Goal: Information Seeking & Learning: Learn about a topic

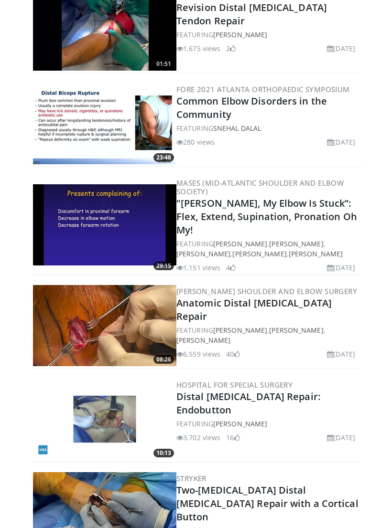
scroll to position [1760, 0]
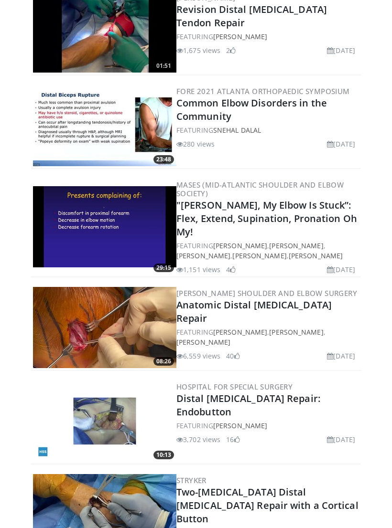
click at [67, 316] on img at bounding box center [104, 328] width 143 height 81
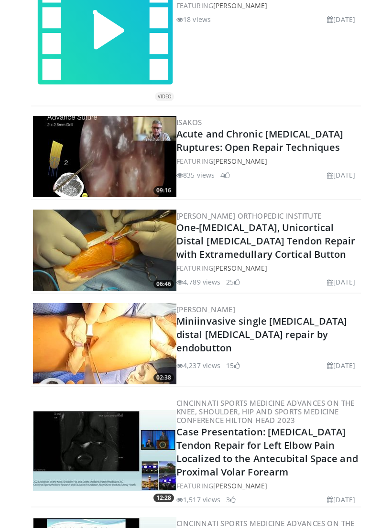
scroll to position [663, 0]
click at [199, 232] on link "One-Incision, Unicortical Distal Biceps Tendon Repair with Extramedullary Corti…" at bounding box center [265, 242] width 179 height 40
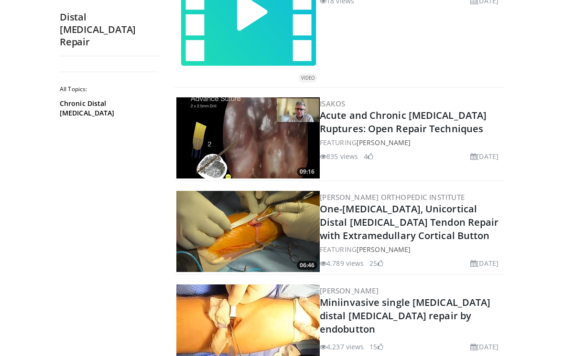
scroll to position [728, 0]
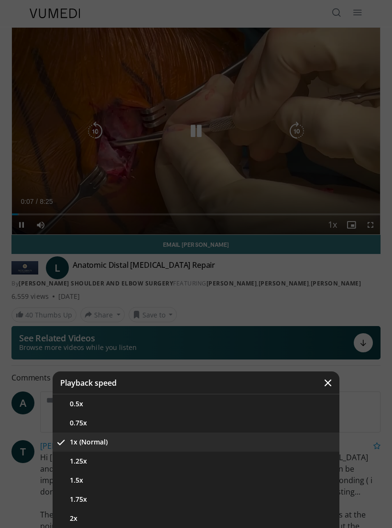
click at [255, 477] on button "1.5x" at bounding box center [196, 480] width 287 height 19
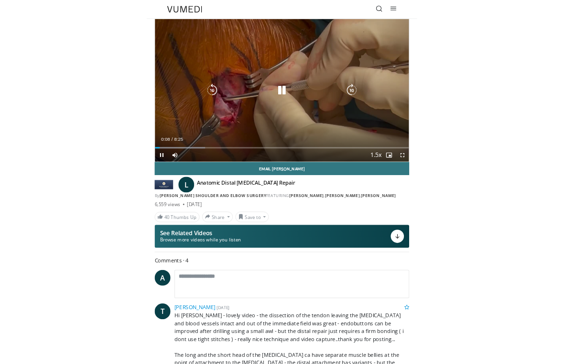
scroll to position [11, 0]
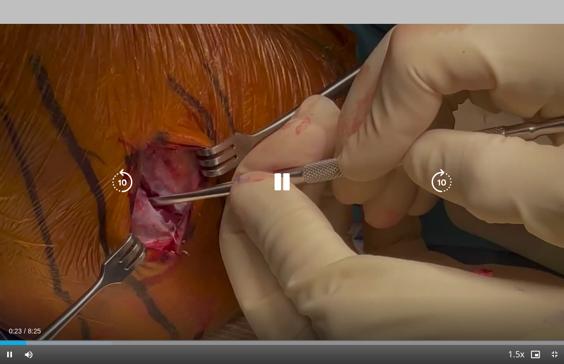
click at [391, 182] on icon "Video Player" at bounding box center [441, 182] width 27 height 27
click at [129, 182] on icon "Video Player" at bounding box center [122, 182] width 27 height 27
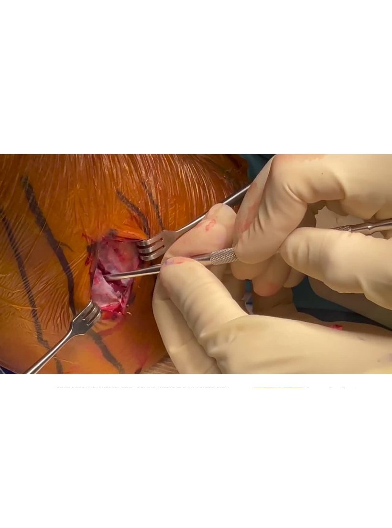
scroll to position [0, 0]
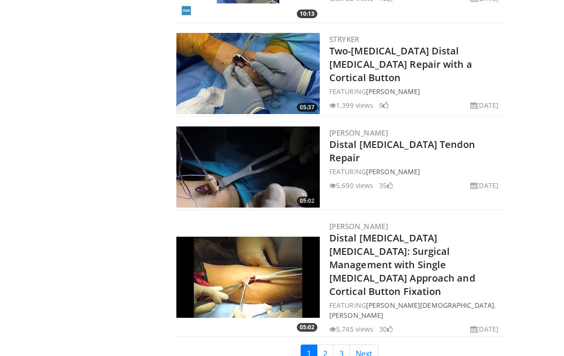
scroll to position [2205, 0]
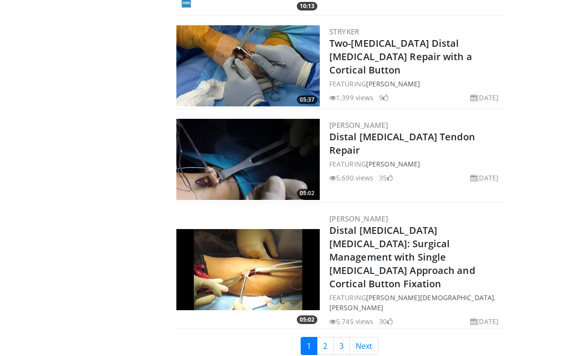
click at [225, 142] on img at bounding box center [247, 159] width 143 height 81
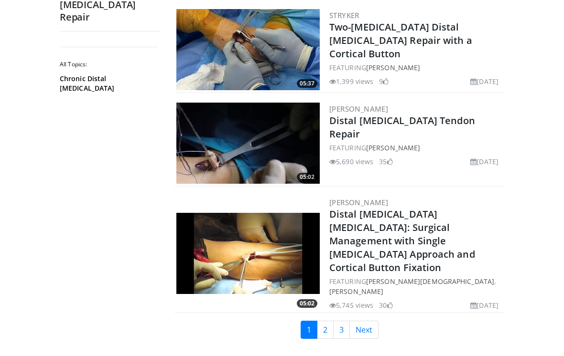
click at [373, 321] on link "Next" at bounding box center [363, 330] width 29 height 18
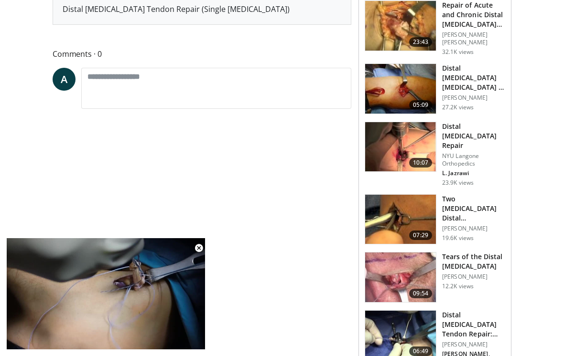
scroll to position [364, 0]
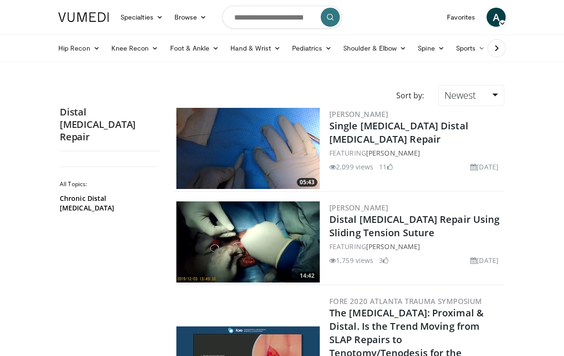
click at [254, 135] on img at bounding box center [247, 148] width 143 height 81
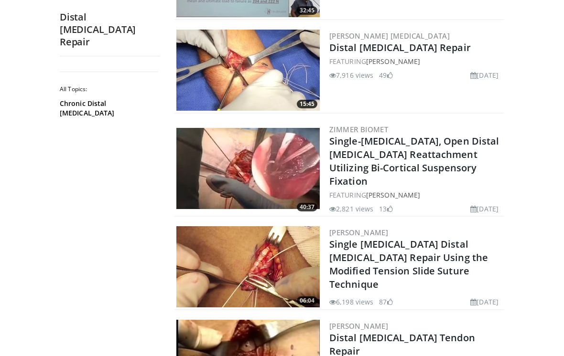
scroll to position [526, 0]
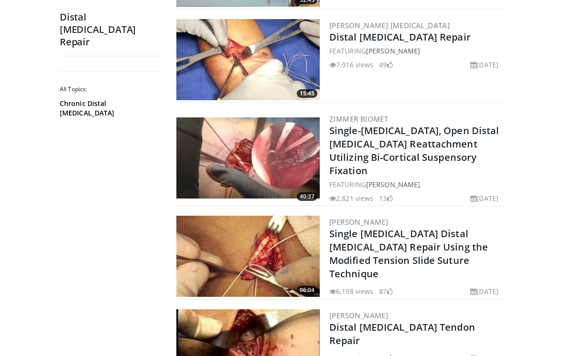
click at [223, 220] on img at bounding box center [247, 256] width 143 height 81
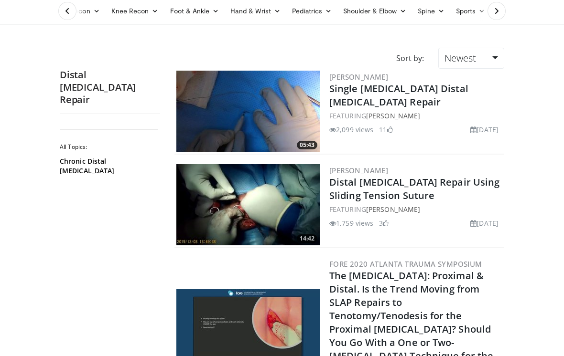
scroll to position [0, 0]
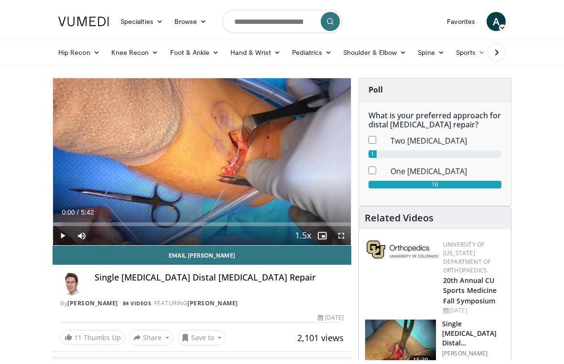
scroll to position [11, 0]
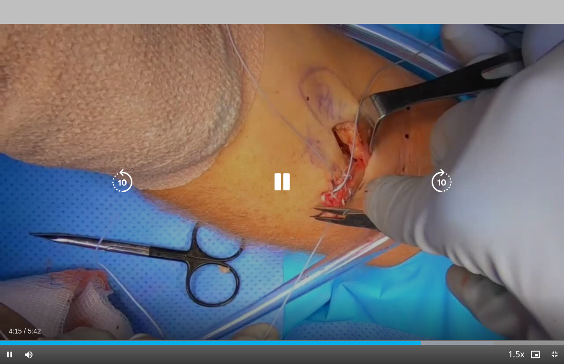
click at [21, 22] on div "10 seconds Tap to unmute" at bounding box center [282, 182] width 564 height 364
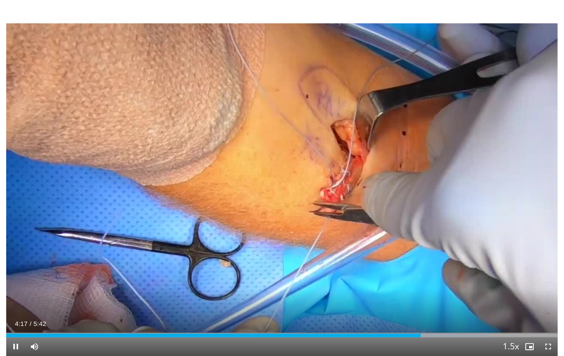
scroll to position [0, 0]
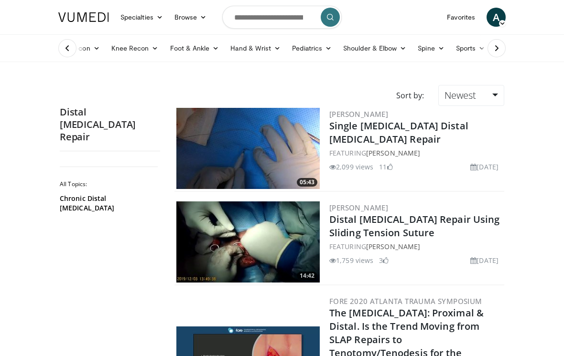
scroll to position [-11, 0]
click at [483, 96] on link "Newest" at bounding box center [471, 95] width 66 height 21
click at [458, 163] on link "Views" at bounding box center [476, 164] width 75 height 15
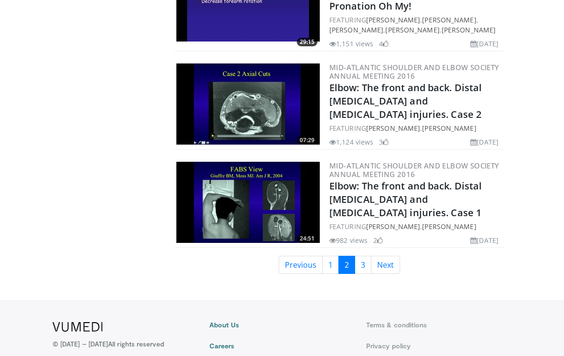
scroll to position [2423, 0]
click at [331, 257] on link "1" at bounding box center [330, 266] width 17 height 18
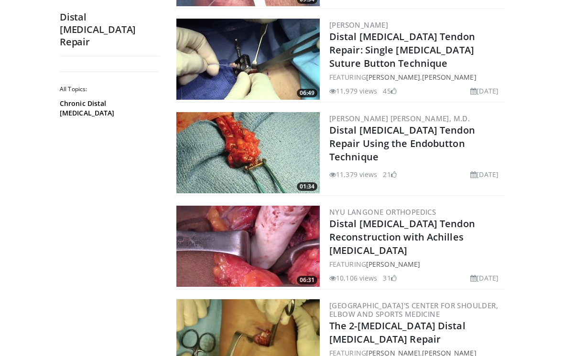
scroll to position [852, 0]
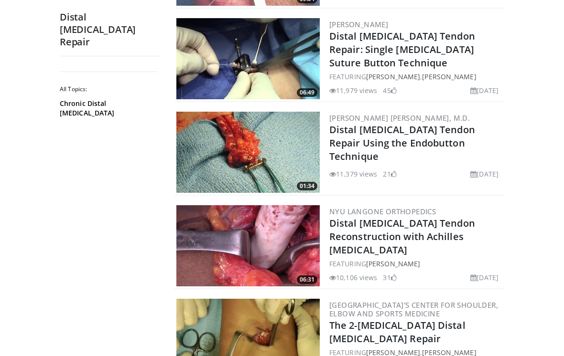
click at [234, 128] on img at bounding box center [247, 152] width 143 height 81
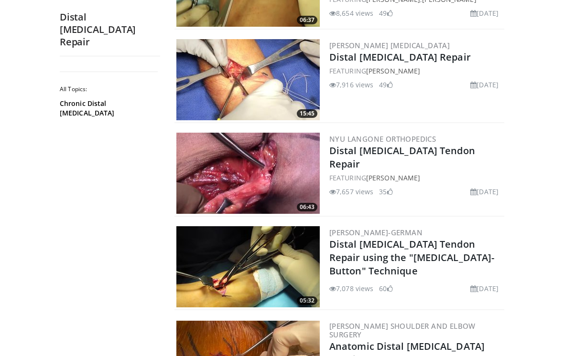
scroll to position [1206, 0]
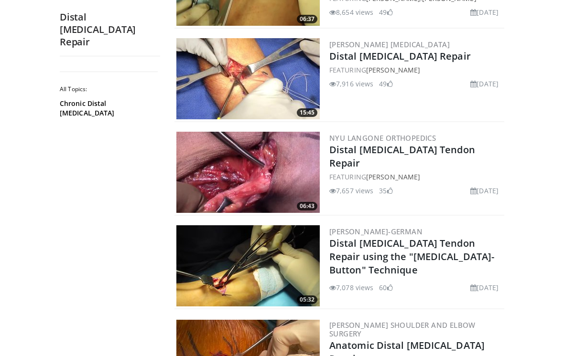
click at [248, 54] on img at bounding box center [247, 79] width 143 height 81
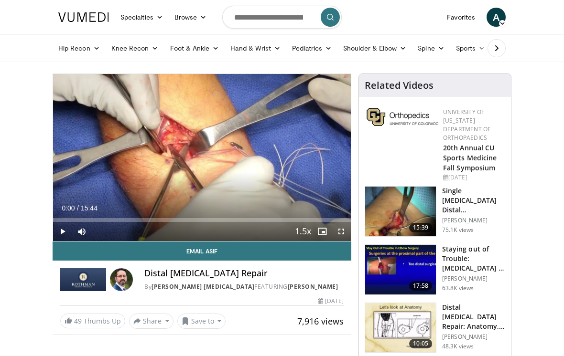
click at [64, 230] on span "Video Player" at bounding box center [62, 231] width 19 height 19
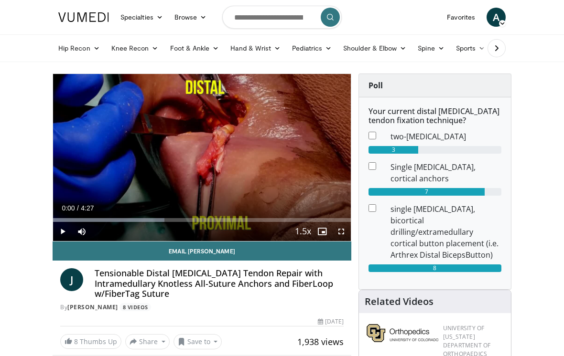
click at [204, 163] on icon "Video Player" at bounding box center [201, 157] width 27 height 27
